Goal: Find specific page/section: Find specific page/section

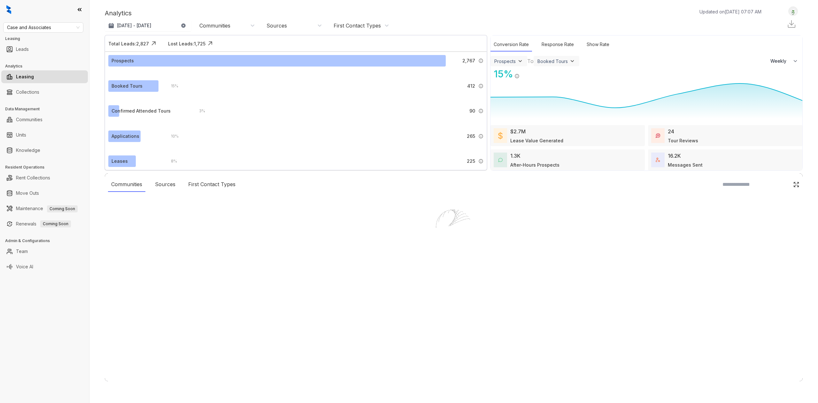
select select "******"
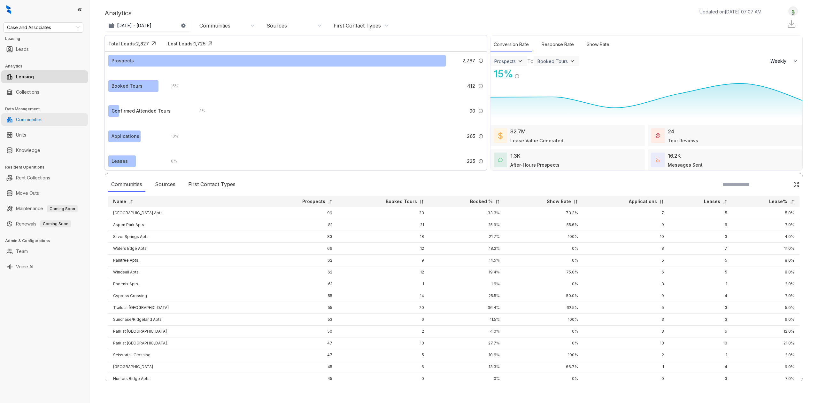
click at [16, 119] on link "Communities" at bounding box center [29, 119] width 27 height 13
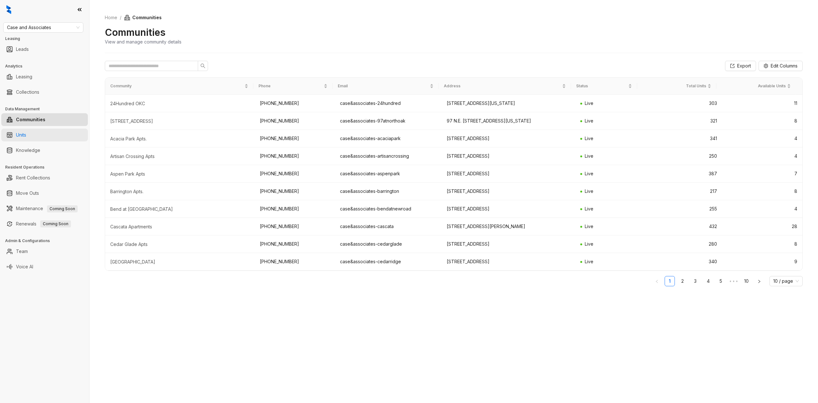
click at [26, 132] on link "Units" at bounding box center [21, 135] width 10 height 13
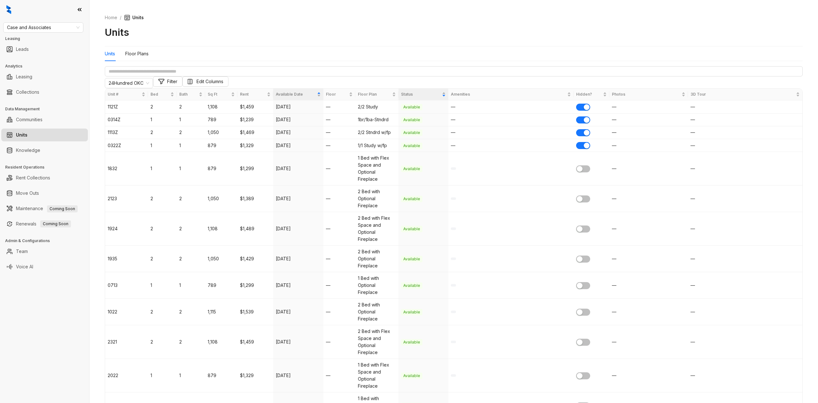
click at [40, 153] on link "Knowledge" at bounding box center [28, 150] width 24 height 13
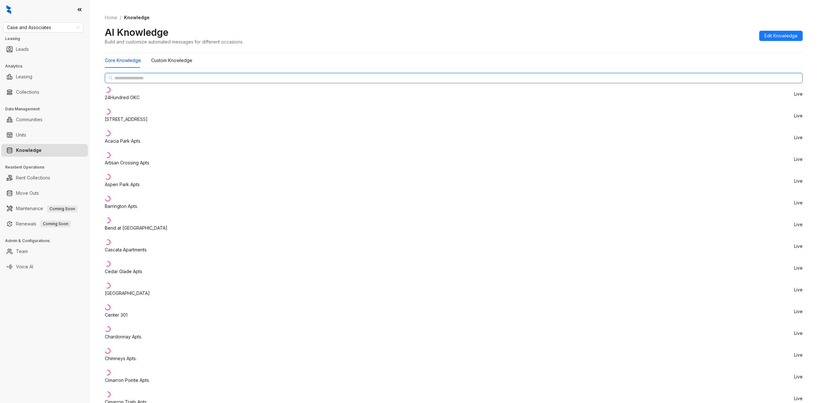
click at [143, 82] on input "text" at bounding box center [454, 77] width 680 height 7
click at [149, 82] on input "text" at bounding box center [454, 77] width 680 height 7
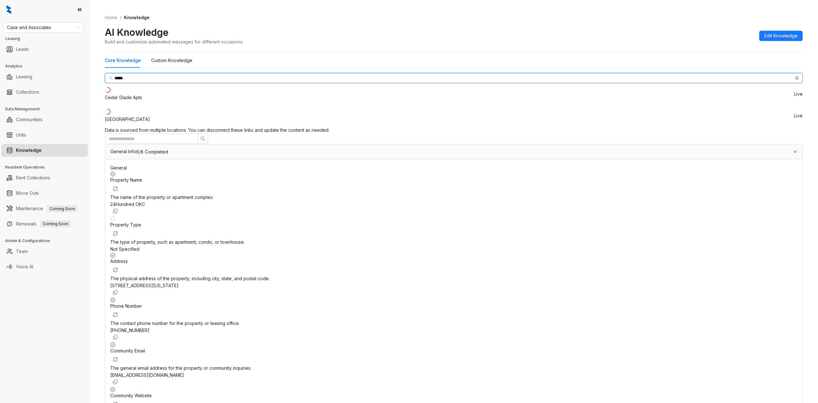
type input "*****"
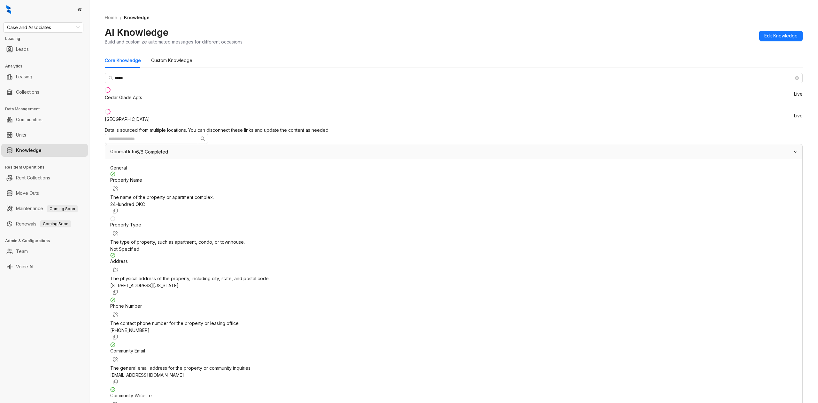
click at [144, 114] on li "Cedar Ridge Live" at bounding box center [454, 116] width 698 height 22
drag, startPoint x: 629, startPoint y: 260, endPoint x: 491, endPoint y: 261, distance: 138.1
click at [491, 387] on div "Community Website The website address for the property or community. https://ww…" at bounding box center [453, 409] width 687 height 45
copy span "https://www.caseusa.com/apartments/ok/tulsa/cedar-ridge/"
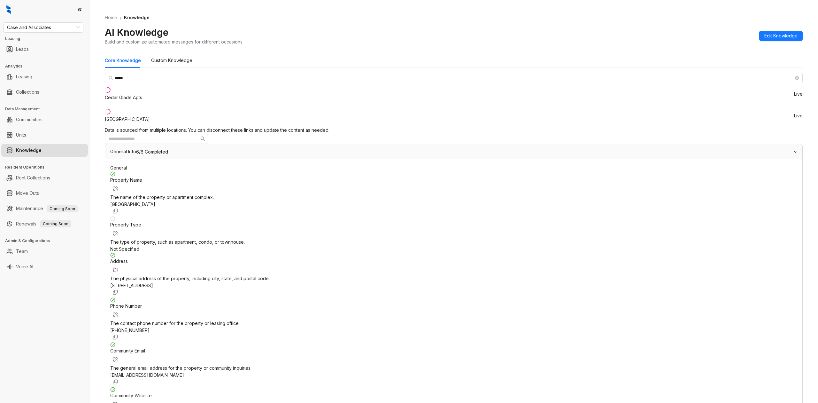
drag, startPoint x: 620, startPoint y: 261, endPoint x: 490, endPoint y: 256, distance: 129.6
click at [490, 256] on div "Property Name The name of the property or apartment complex. Cedar Ridge Proper…" at bounding box center [453, 301] width 687 height 260
copy span "https://www.caseusa.com/apartments/ok/tulsa/cedar-ridge/"
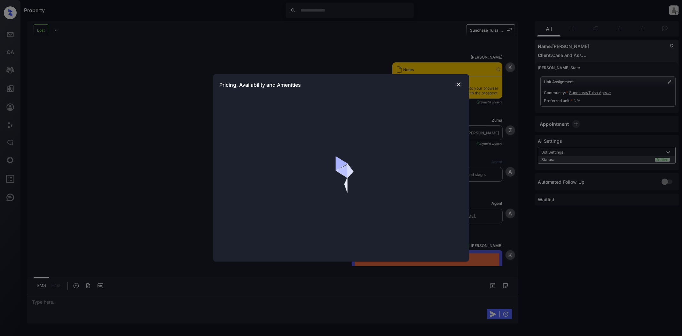
scroll to position [568, 0]
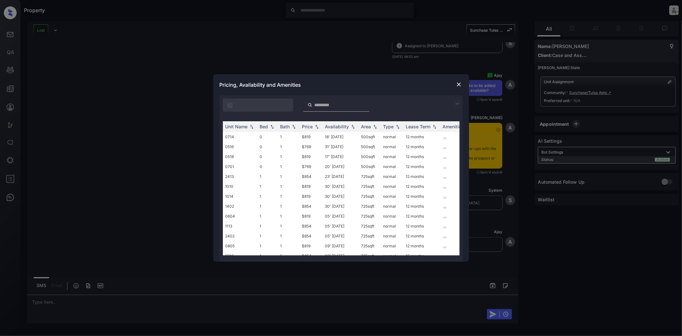
click at [458, 83] on img at bounding box center [459, 84] width 6 height 6
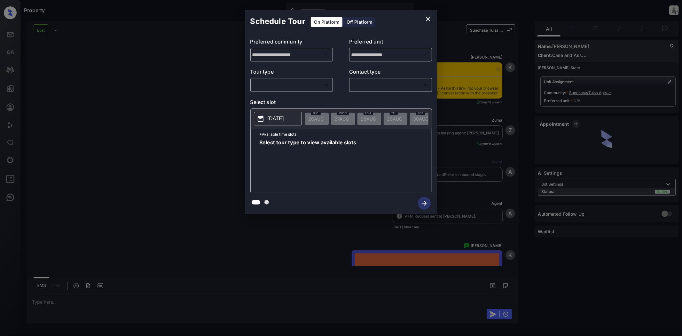
scroll to position [426, 0]
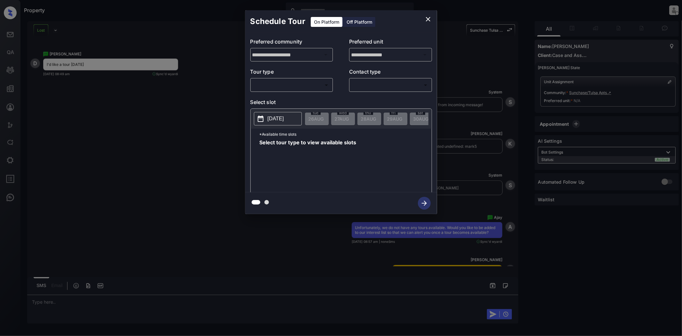
click at [361, 19] on div "Off Platform" at bounding box center [359, 22] width 32 height 10
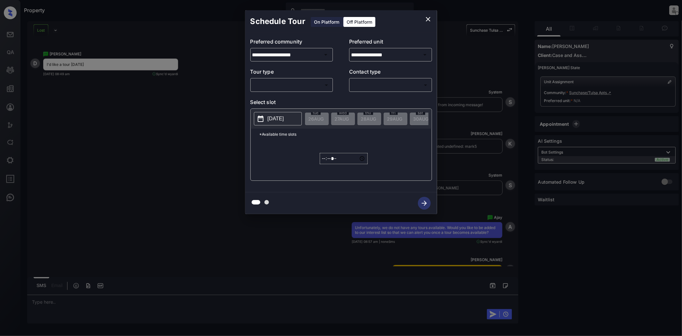
click at [330, 21] on div "On Platform" at bounding box center [327, 22] width 32 height 10
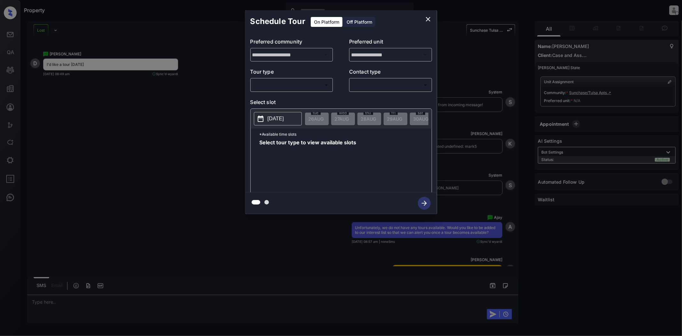
click at [360, 24] on div "Off Platform" at bounding box center [359, 22] width 32 height 10
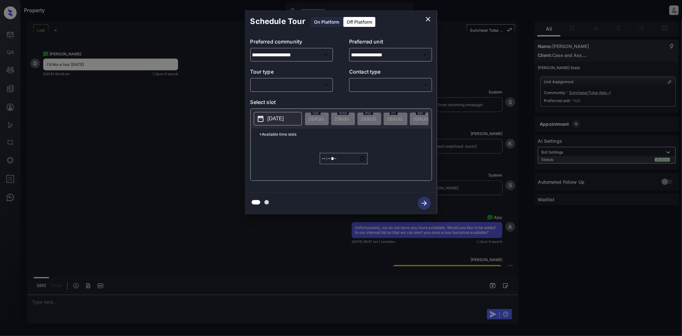
click at [327, 24] on div "On Platform" at bounding box center [327, 22] width 32 height 10
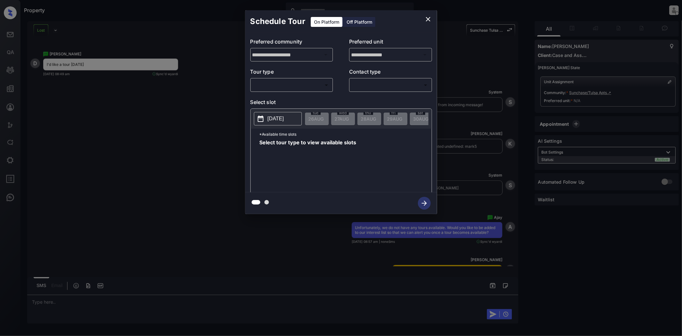
click at [280, 118] on p "2025-08-26" at bounding box center [276, 119] width 16 height 8
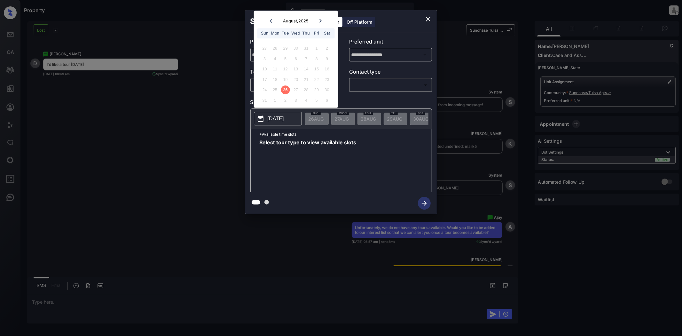
click at [294, 90] on div "27" at bounding box center [296, 90] width 9 height 9
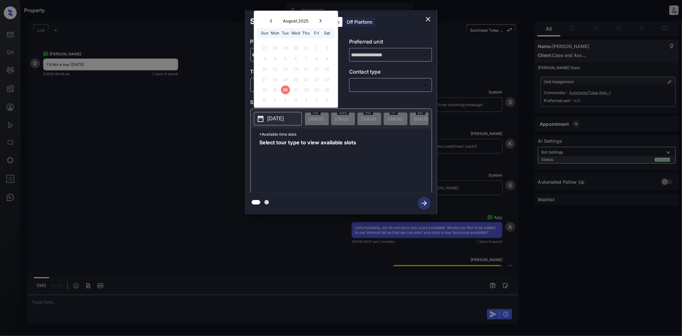
click at [320, 18] on div at bounding box center [320, 21] width 9 height 8
click at [278, 79] on div "15" at bounding box center [275, 79] width 9 height 9
click at [273, 32] on div at bounding box center [271, 31] width 9 height 8
click at [286, 76] on div "19" at bounding box center [285, 79] width 9 height 9
click at [366, 32] on div "On Platform Off Platform" at bounding box center [342, 21] width 65 height 22
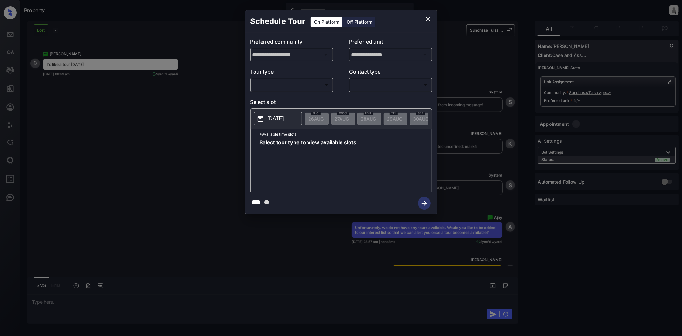
click at [356, 20] on div "Off Platform" at bounding box center [359, 22] width 32 height 10
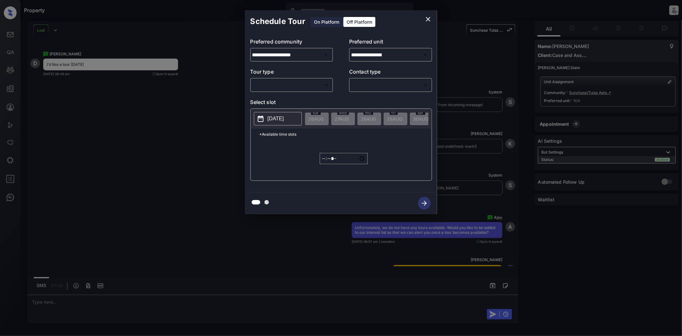
click at [284, 122] on p "2025-08-26" at bounding box center [276, 119] width 16 height 8
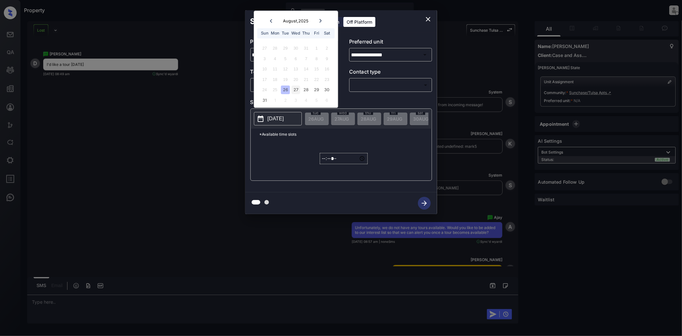
click at [294, 91] on div "27" at bounding box center [296, 90] width 9 height 9
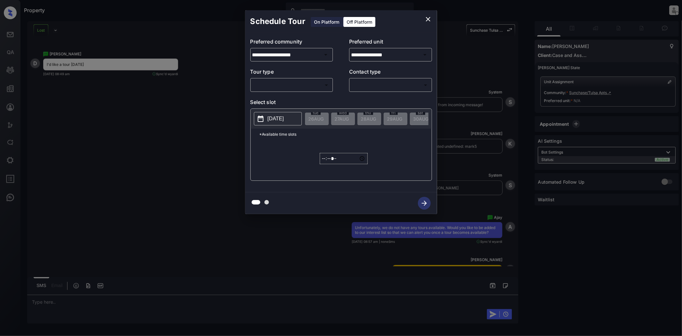
click at [386, 34] on div "**********" at bounding box center [341, 113] width 192 height 160
click at [424, 20] on button "close" at bounding box center [428, 19] width 13 height 13
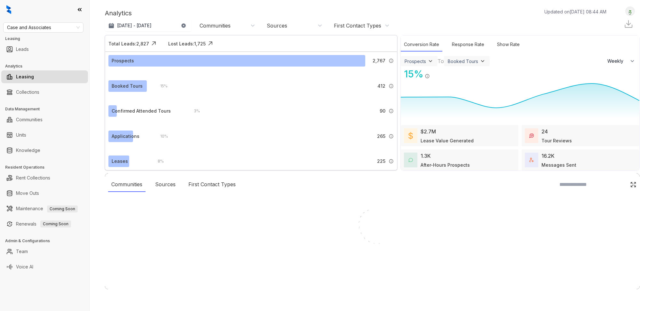
select select "******"
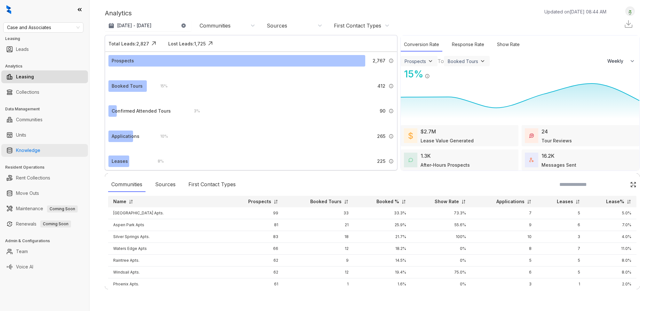
click at [33, 153] on link "Knowledge" at bounding box center [28, 150] width 24 height 13
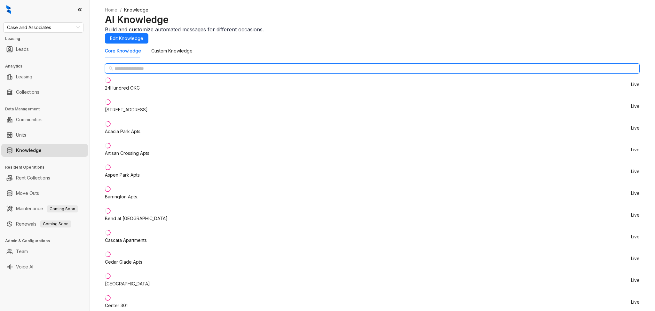
click at [158, 72] on input "text" at bounding box center [372, 68] width 516 height 7
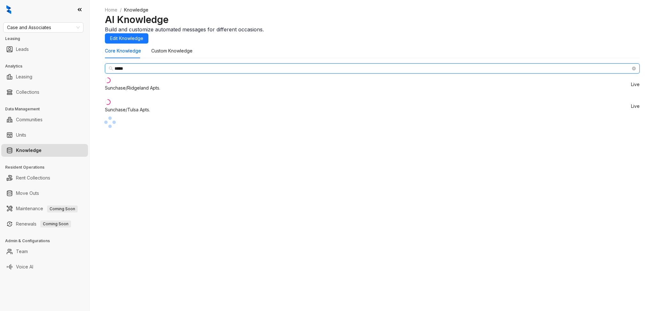
type input "*****"
click at [148, 113] on div "Sunchase/Tulsa Apts." at bounding box center [127, 109] width 45 height 7
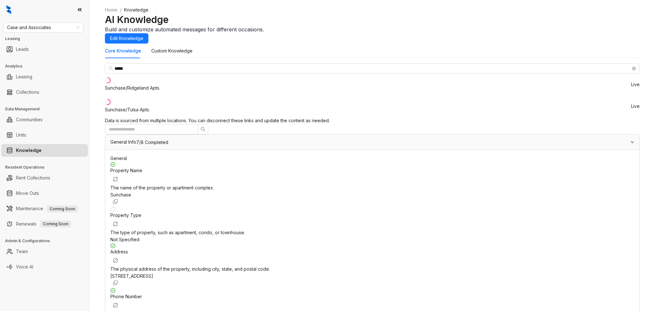
drag, startPoint x: 531, startPoint y: 260, endPoint x: 404, endPoint y: 265, distance: 127.4
copy div "https://www.caseusa.com/apartments/ok/tulsa/sunchase"
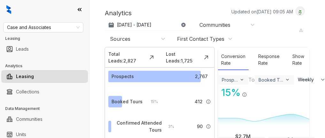
select select "******"
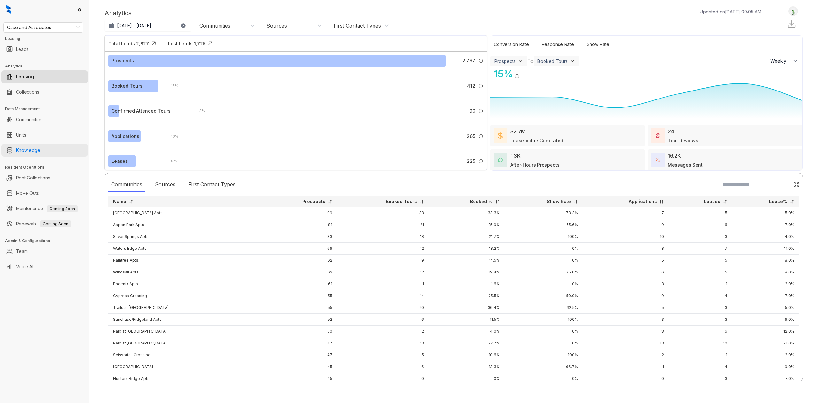
click at [36, 138] on link "Knowledge" at bounding box center [28, 150] width 24 height 13
